Goal: Navigation & Orientation: Find specific page/section

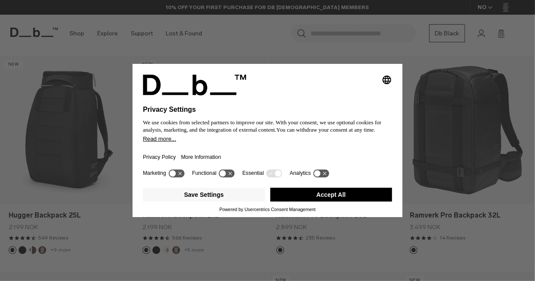
click at [318, 197] on button "Accept All" at bounding box center [331, 195] width 122 height 14
